Goal: Task Accomplishment & Management: Manage account settings

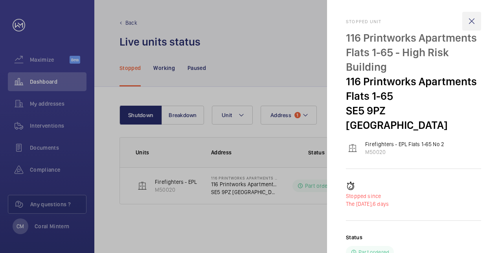
click at [476, 20] on wm-front-icon-button at bounding box center [471, 21] width 19 height 19
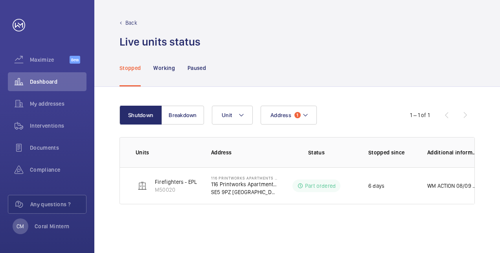
click at [286, 123] on mat-sidenav-container "Maximize Beta Dashboard My addresses Interventions Documents Compliance Any que…" at bounding box center [250, 126] width 500 height 253
click at [288, 115] on span "Address" at bounding box center [280, 115] width 21 height 6
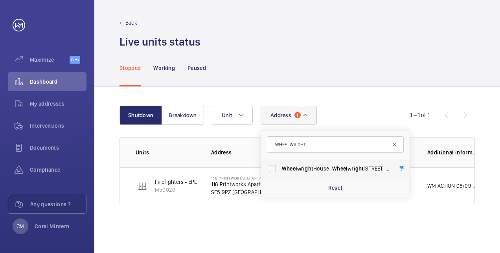
type input "WHEELWRIGHT"
click at [324, 161] on label "Wheelwright House - [GEOGRAPHIC_DATA]" at bounding box center [329, 168] width 137 height 19
click at [280, 161] on input "Wheelwright House - [GEOGRAPHIC_DATA]" at bounding box center [272, 169] width 16 height 16
checkbox input "true"
